Goal: Check status: Check status

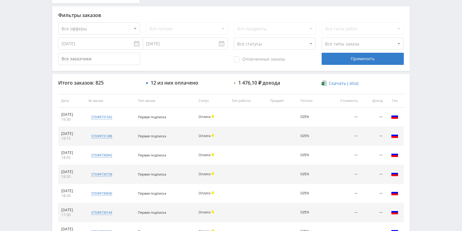
scroll to position [194, 0]
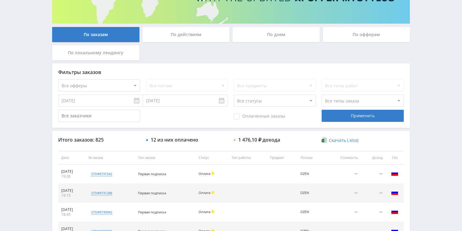
click at [173, 31] on div "По действиям" at bounding box center [185, 34] width 87 height 15
click at [0, 0] on input "По действиям" at bounding box center [0, 0] width 0 height 0
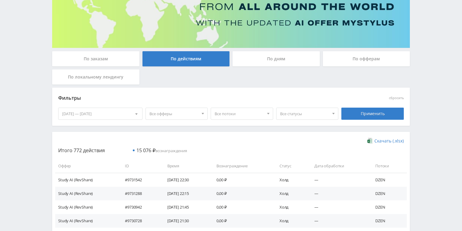
click at [279, 57] on div "По дням" at bounding box center [276, 58] width 87 height 15
click at [0, 0] on input "По дням" at bounding box center [0, 0] width 0 height 0
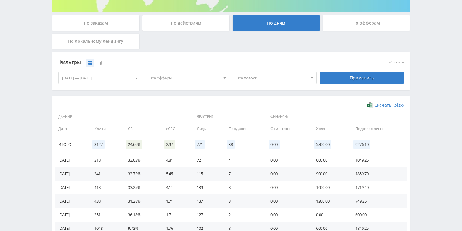
scroll to position [146, 0]
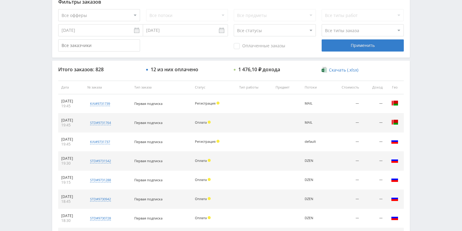
scroll to position [170, 0]
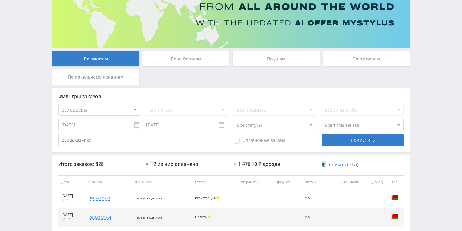
click at [199, 54] on div "По действиям" at bounding box center [185, 58] width 87 height 15
click at [0, 0] on input "По действиям" at bounding box center [0, 0] width 0 height 0
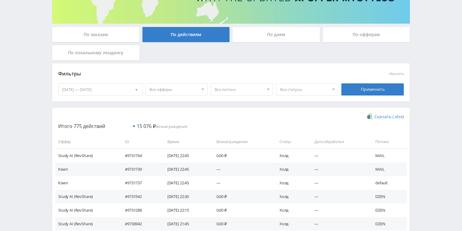
click at [274, 35] on div "По дням" at bounding box center [276, 34] width 87 height 15
click at [0, 0] on input "По дням" at bounding box center [0, 0] width 0 height 0
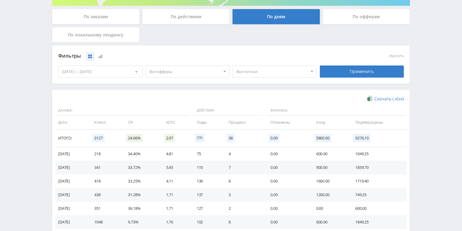
scroll to position [146, 0]
